Goal: Obtain resource: Obtain resource

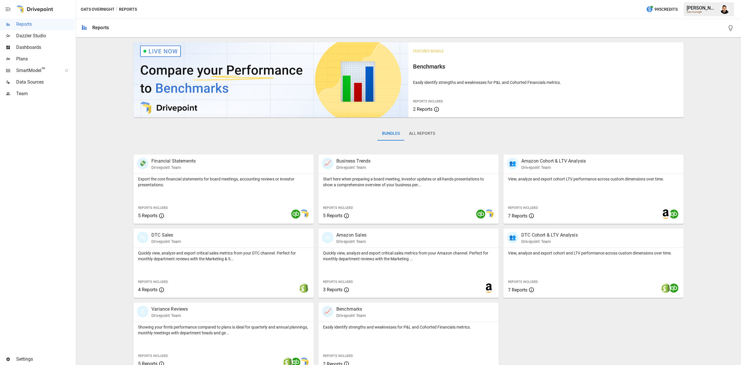
click at [424, 133] on button "All Reports" at bounding box center [421, 134] width 35 height 14
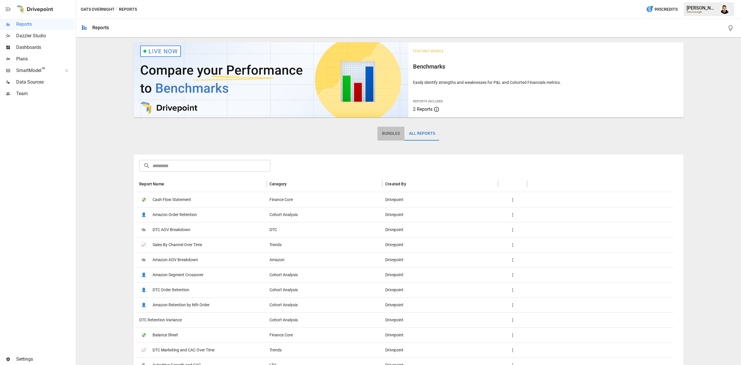
click at [386, 137] on button "Bundles" at bounding box center [390, 134] width 27 height 14
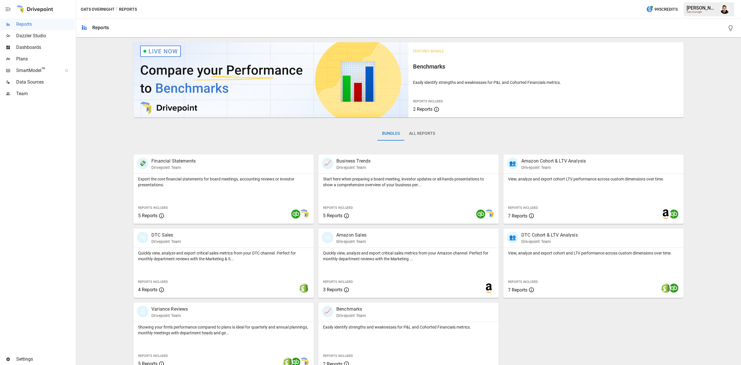
click at [54, 60] on span "Plans" at bounding box center [45, 59] width 58 height 7
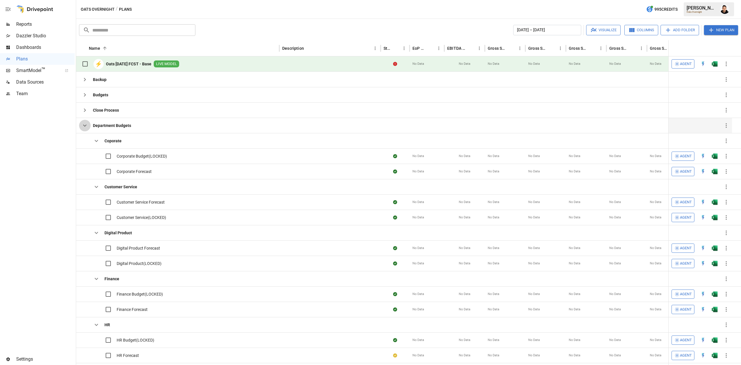
click at [87, 127] on icon "button" at bounding box center [84, 125] width 7 height 7
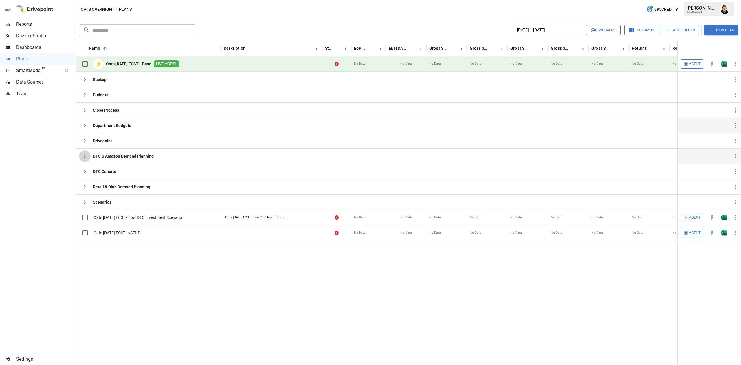
click at [83, 161] on button "button" at bounding box center [85, 156] width 12 height 12
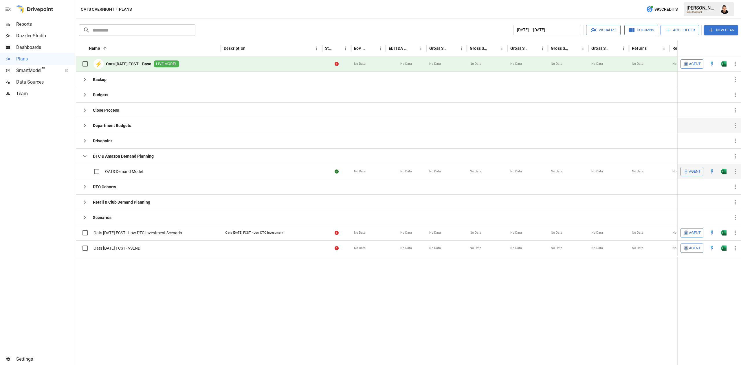
click at [726, 168] on button "button" at bounding box center [723, 171] width 19 height 9
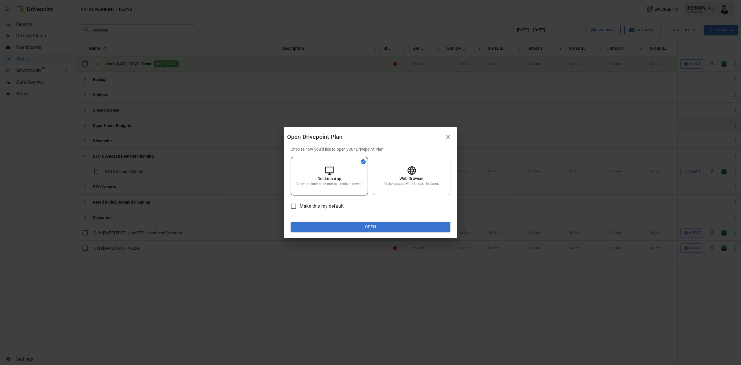
click at [401, 231] on div "Choose how you'd like to open your Drivepoint Plan Desktop App Better performan…" at bounding box center [371, 192] width 174 height 92
click at [401, 229] on button "Open" at bounding box center [371, 227] width 160 height 10
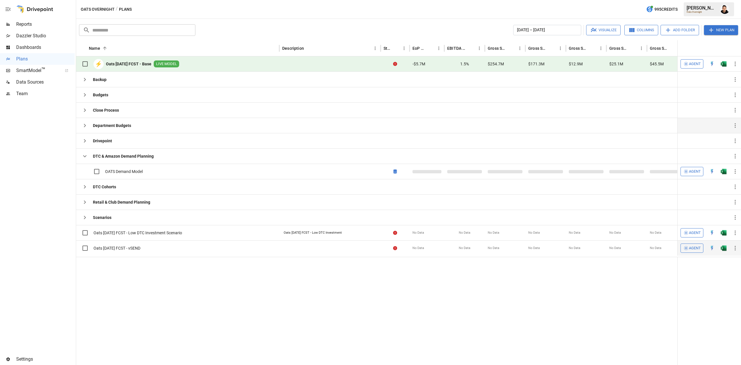
click at [740, 243] on div at bounding box center [735, 247] width 12 height 15
click at [724, 62] on img "Open in Excel" at bounding box center [723, 64] width 6 height 6
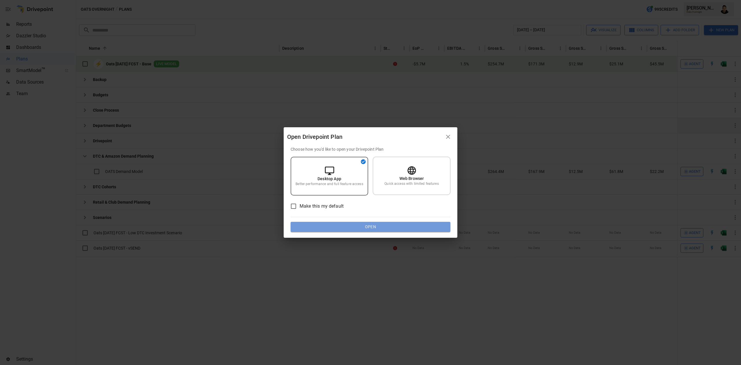
click at [385, 223] on button "Open" at bounding box center [371, 227] width 160 height 10
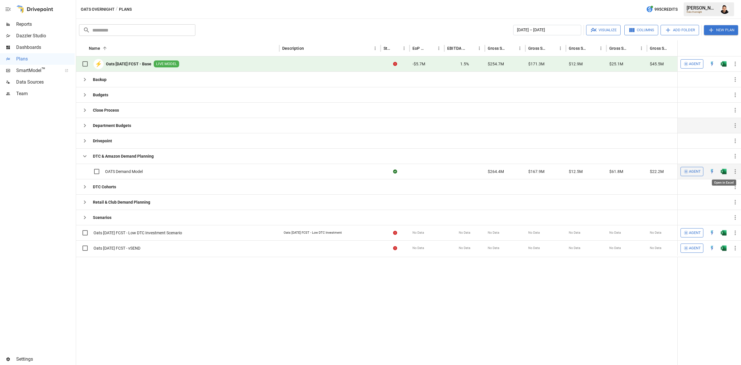
click at [722, 170] on img "Open in Excel" at bounding box center [723, 172] width 6 height 6
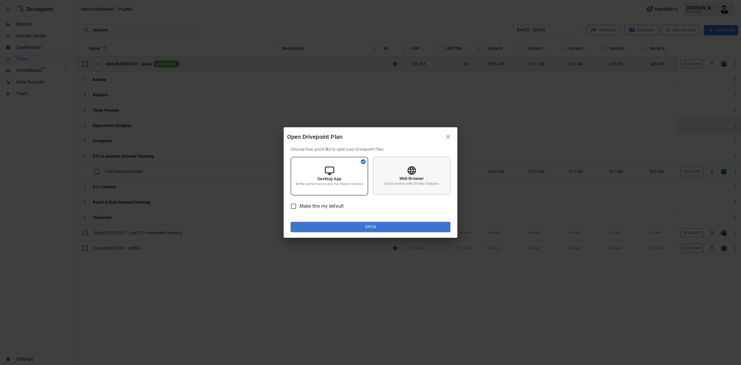
click at [408, 180] on p "Web Browser" at bounding box center [411, 179] width 25 height 6
click at [388, 230] on button "Open" at bounding box center [371, 227] width 160 height 10
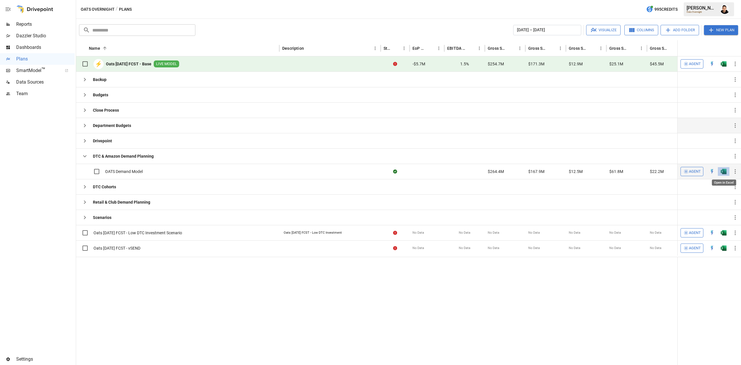
click at [724, 172] on img "Open in Excel" at bounding box center [723, 172] width 6 height 6
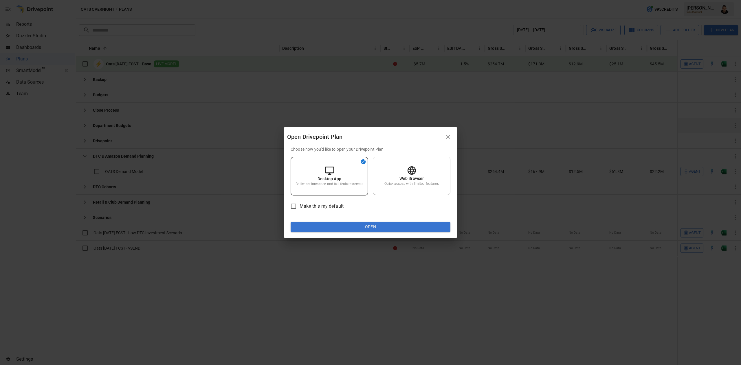
click at [374, 222] on button "Open" at bounding box center [371, 227] width 160 height 10
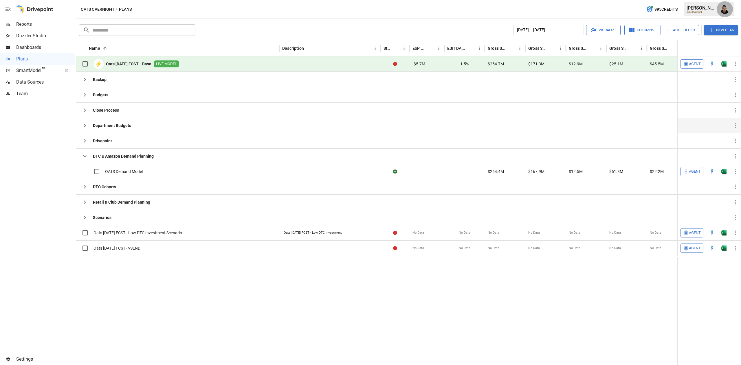
click at [725, 9] on img "Francisco Sanchez" at bounding box center [724, 9] width 9 height 9
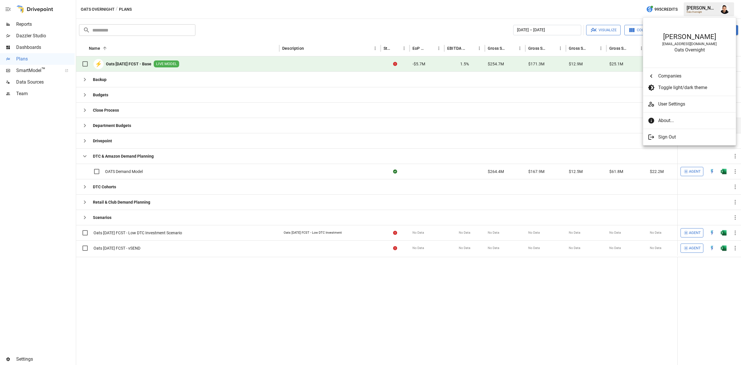
click at [615, 15] on div at bounding box center [370, 182] width 741 height 365
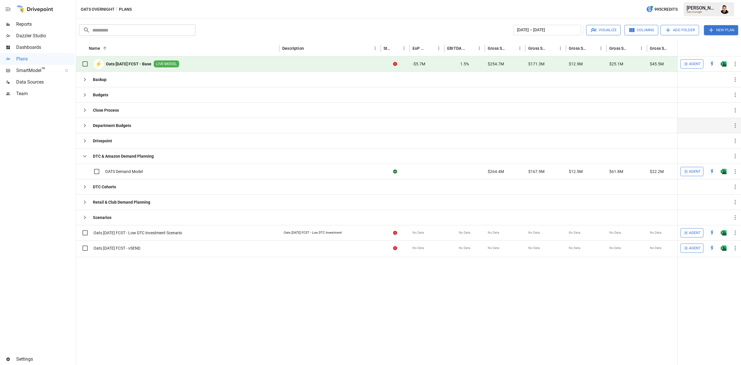
click at [722, 68] on button "button" at bounding box center [723, 64] width 19 height 9
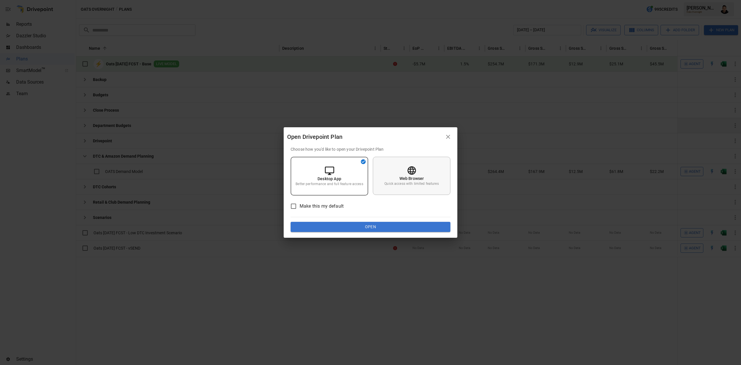
click at [418, 169] on div "Web Browser Quick access with limited features" at bounding box center [412, 176] width 78 height 38
click at [400, 227] on button "Open" at bounding box center [371, 227] width 160 height 10
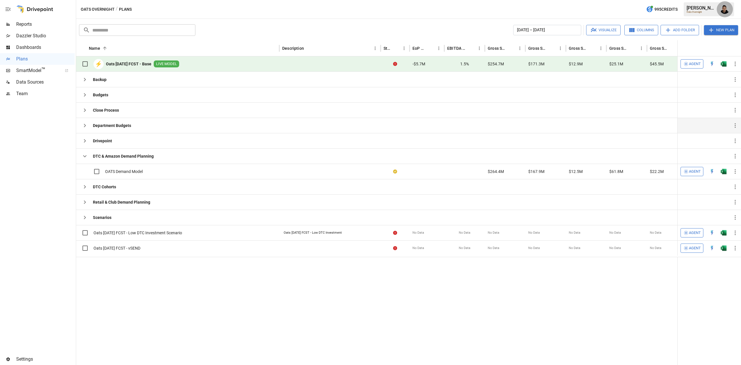
click at [723, 9] on img "Francisco Sanchez" at bounding box center [724, 9] width 9 height 9
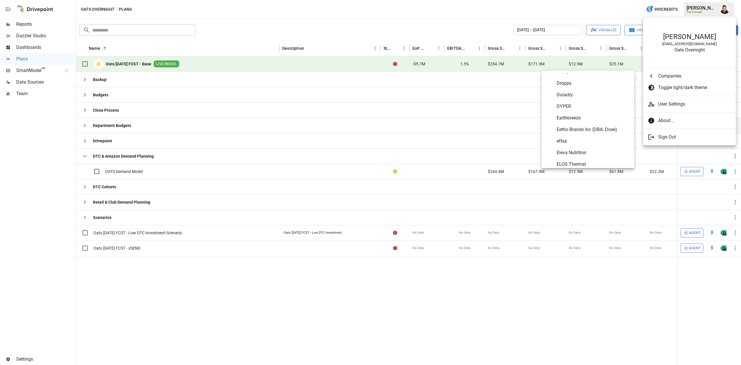
scroll to position [885, 0]
click at [584, 121] on span "Earthbreeze" at bounding box center [592, 119] width 73 height 7
